Goal: Task Accomplishment & Management: Use online tool/utility

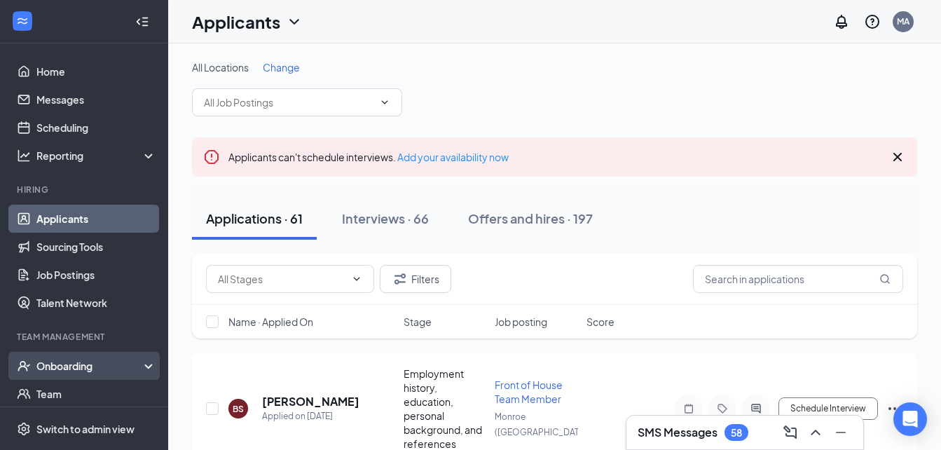
click at [76, 366] on div "Onboarding" at bounding box center [90, 366] width 108 height 14
click at [72, 399] on link "Overview" at bounding box center [96, 394] width 120 height 28
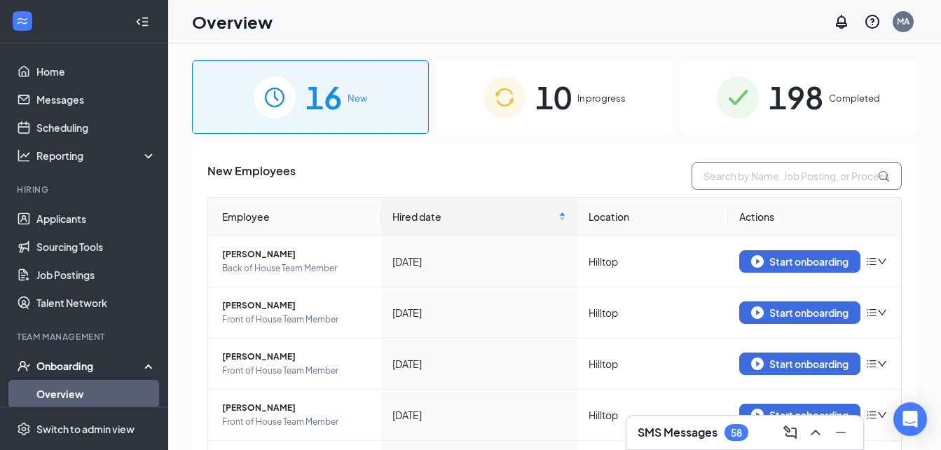
click at [754, 177] on input "text" at bounding box center [796, 176] width 210 height 28
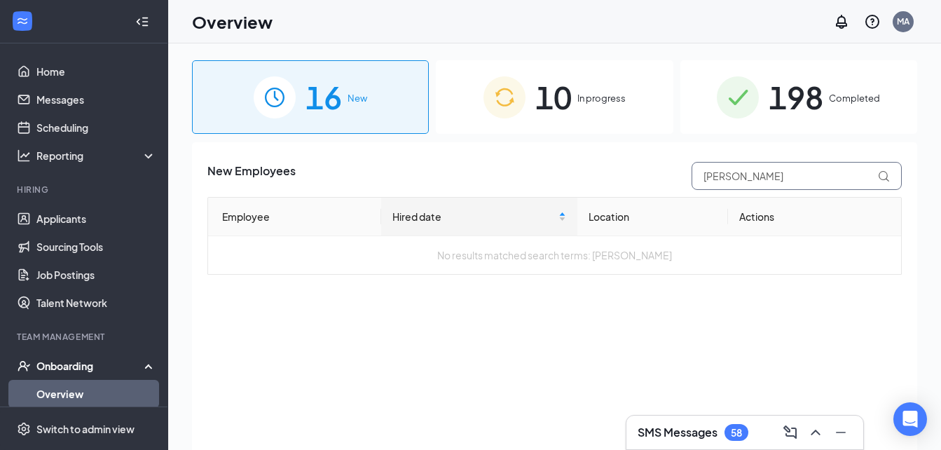
type input "[PERSON_NAME]"
click at [782, 104] on span "198" at bounding box center [795, 97] width 55 height 48
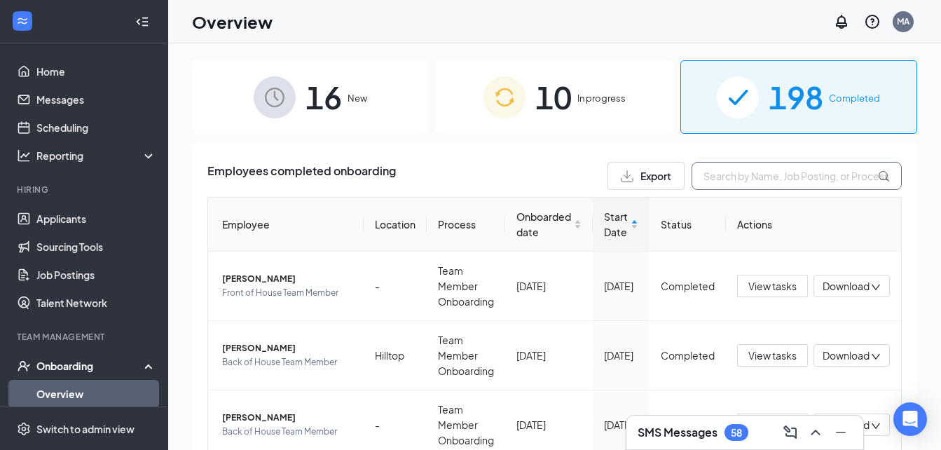
click at [748, 176] on input "text" at bounding box center [796, 176] width 210 height 28
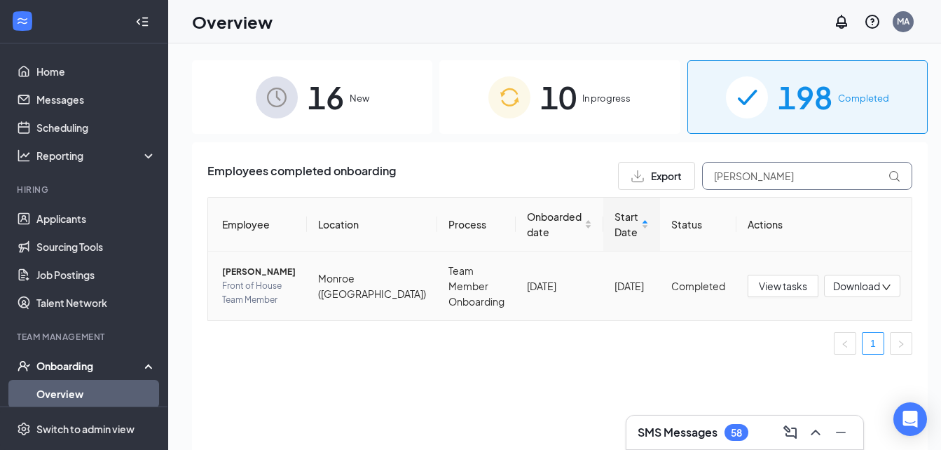
type input "[PERSON_NAME]"
click at [270, 275] on span "[PERSON_NAME]" at bounding box center [259, 272] width 74 height 14
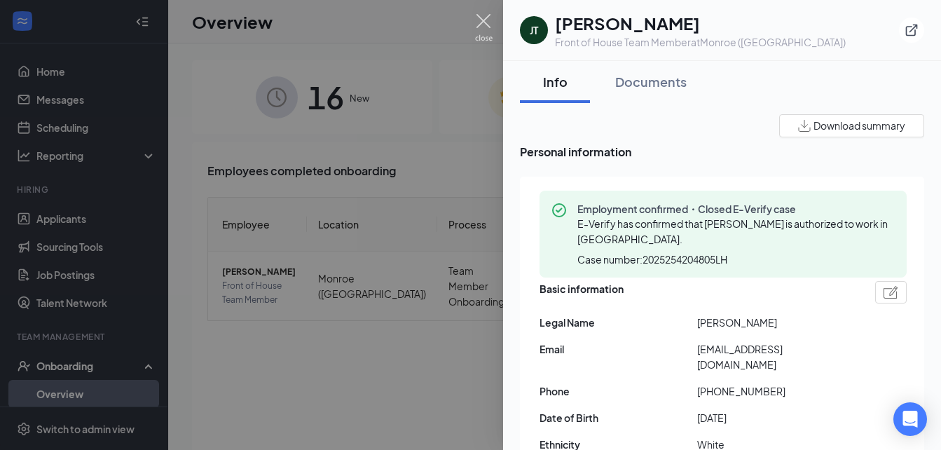
click at [482, 18] on img at bounding box center [484, 27] width 18 height 27
